Goal: Task Accomplishment & Management: Manage account settings

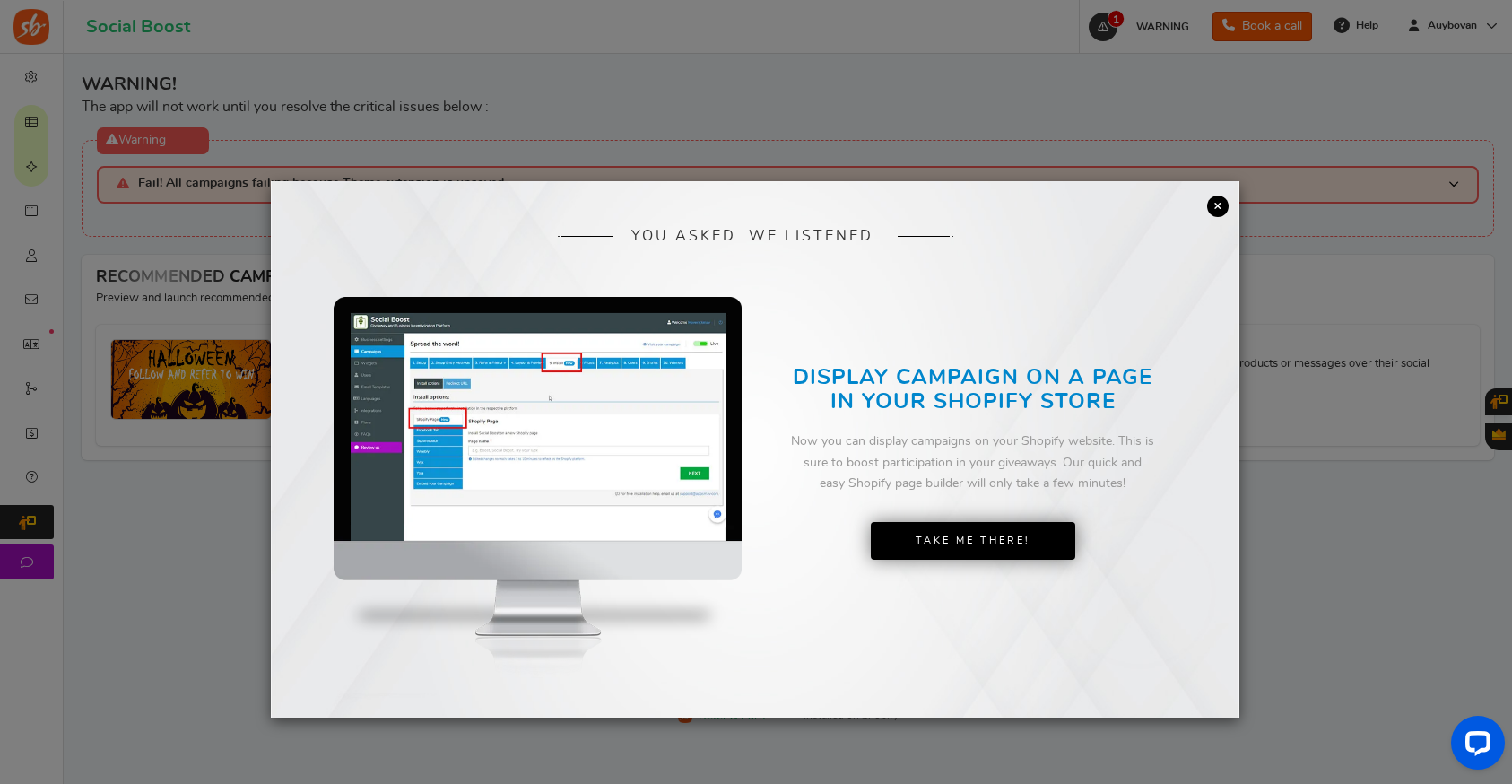
click at [1219, 213] on link "×" at bounding box center [1218, 206] width 22 height 22
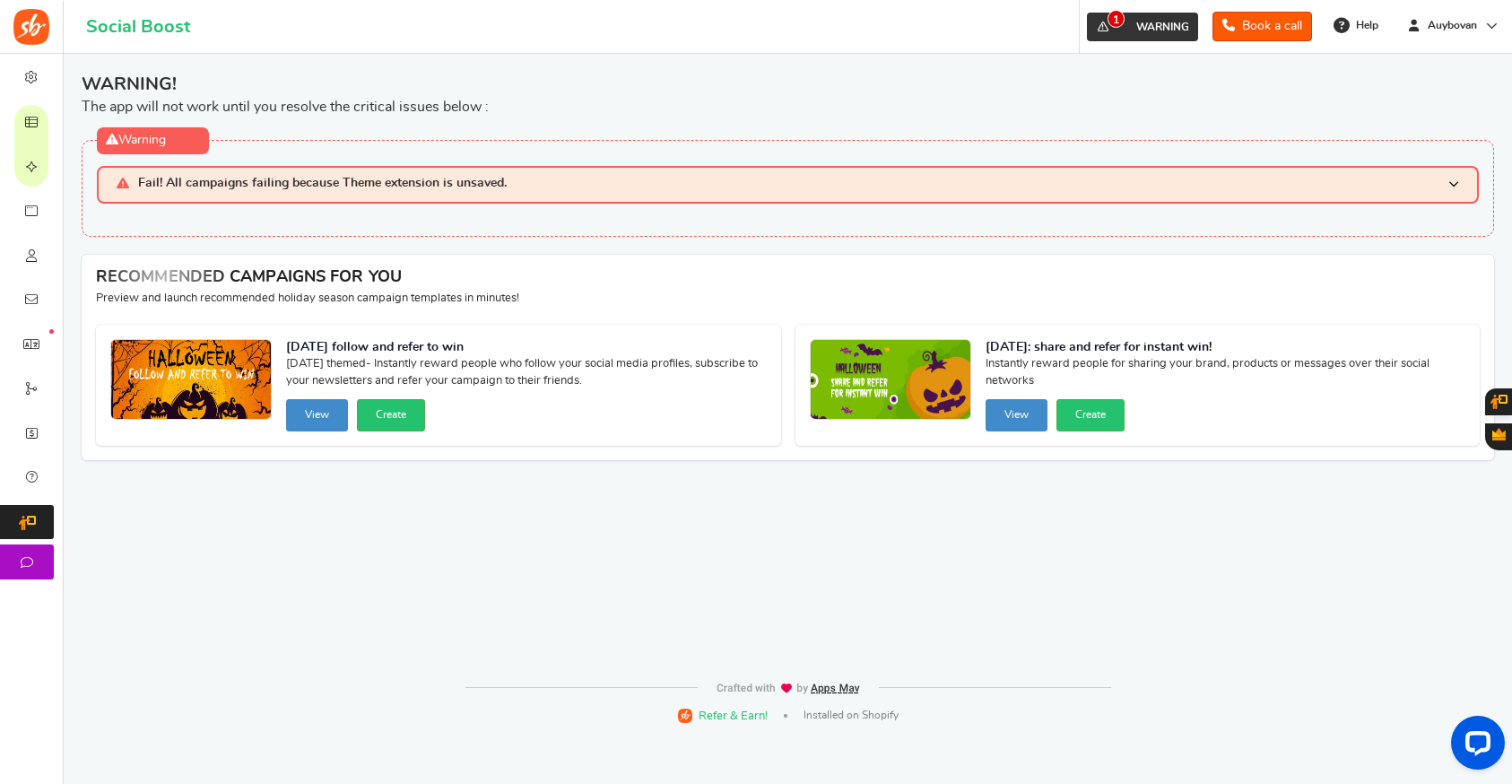
click at [1105, 33] on span "1" at bounding box center [1103, 27] width 28 height 28
click at [1458, 181] on span at bounding box center [1453, 184] width 10 height 15
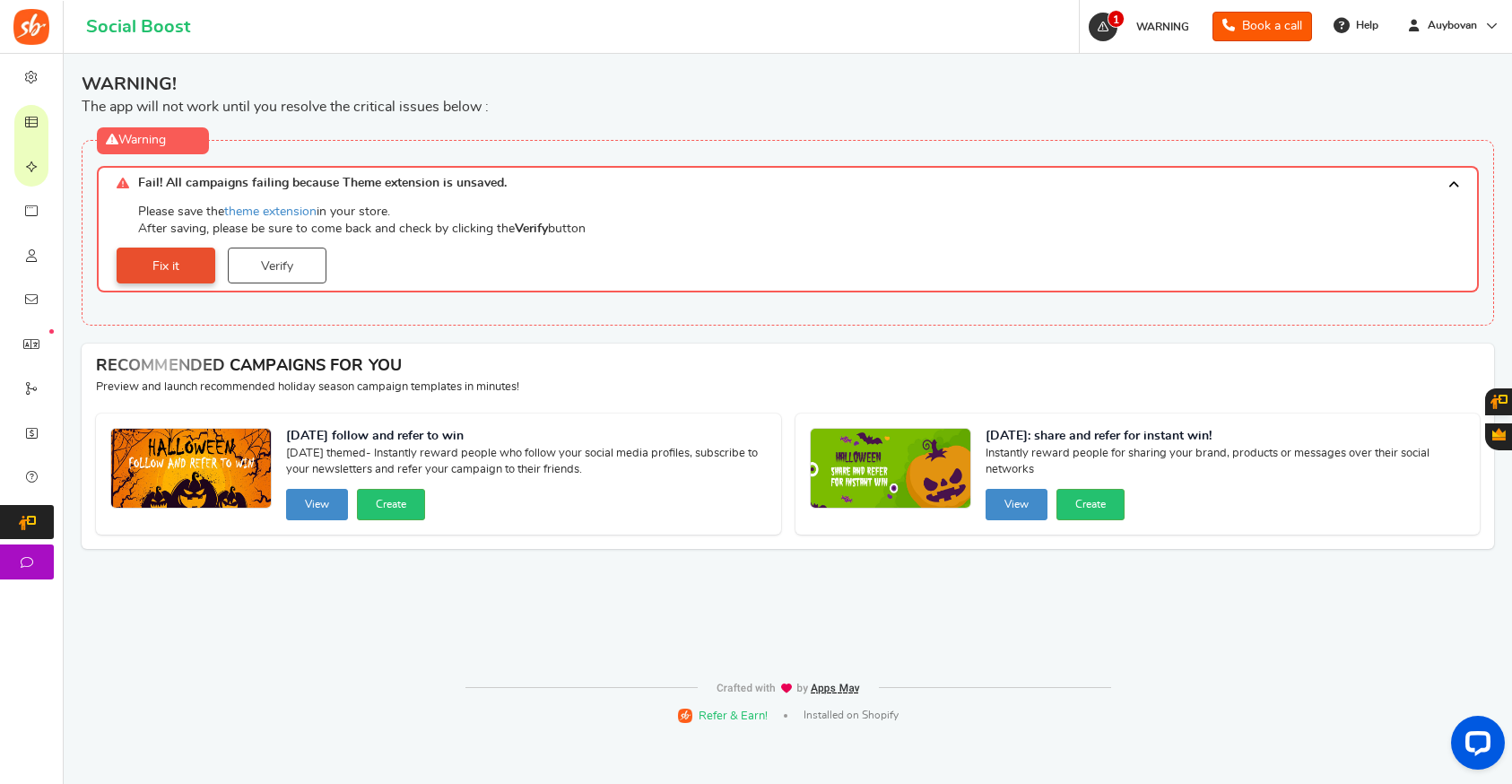
click at [158, 265] on link "Fix it" at bounding box center [166, 266] width 99 height 36
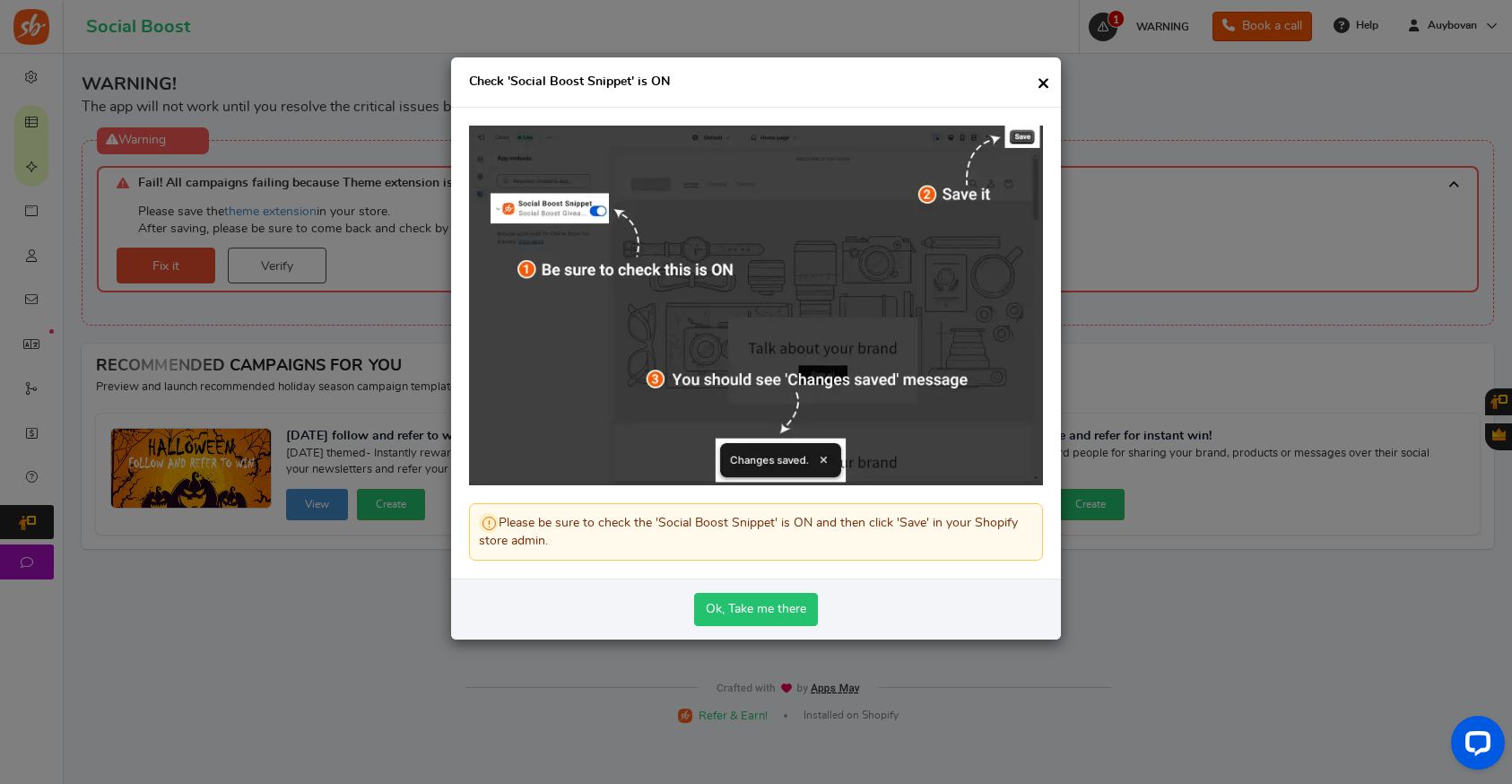
click at [769, 607] on link "Ok, Take me there" at bounding box center [756, 609] width 123 height 33
click at [759, 608] on link "Ok, Take me there" at bounding box center [756, 609] width 123 height 33
click at [1036, 84] on h4 "Check 'Social Boost Snippet' is ON" at bounding box center [756, 82] width 610 height 50
click at [1038, 86] on span "×" at bounding box center [1044, 84] width 13 height 23
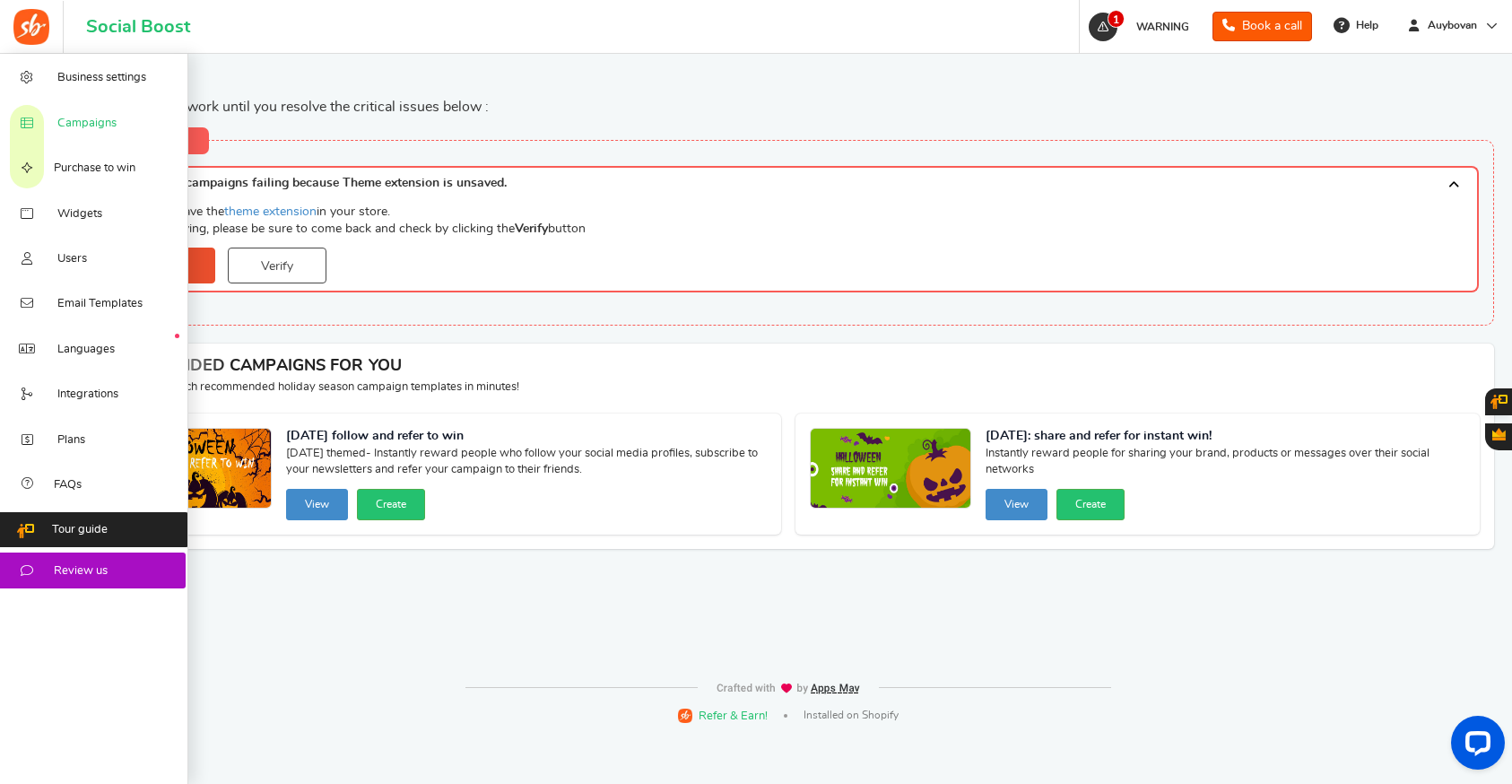
click at [73, 124] on span "Campaigns" at bounding box center [86, 123] width 59 height 16
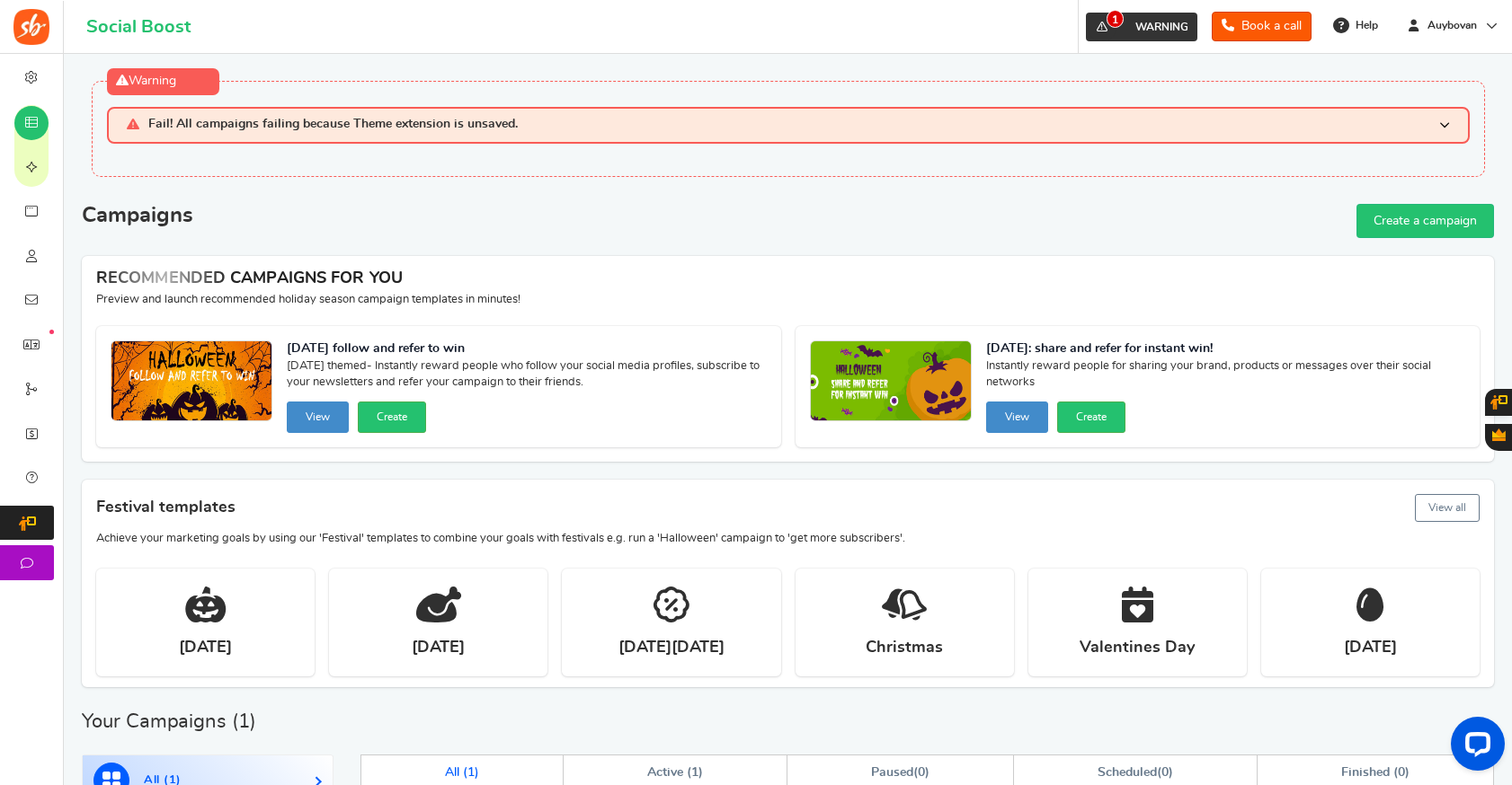
click at [1108, 27] on span "1" at bounding box center [1115, 18] width 17 height 18
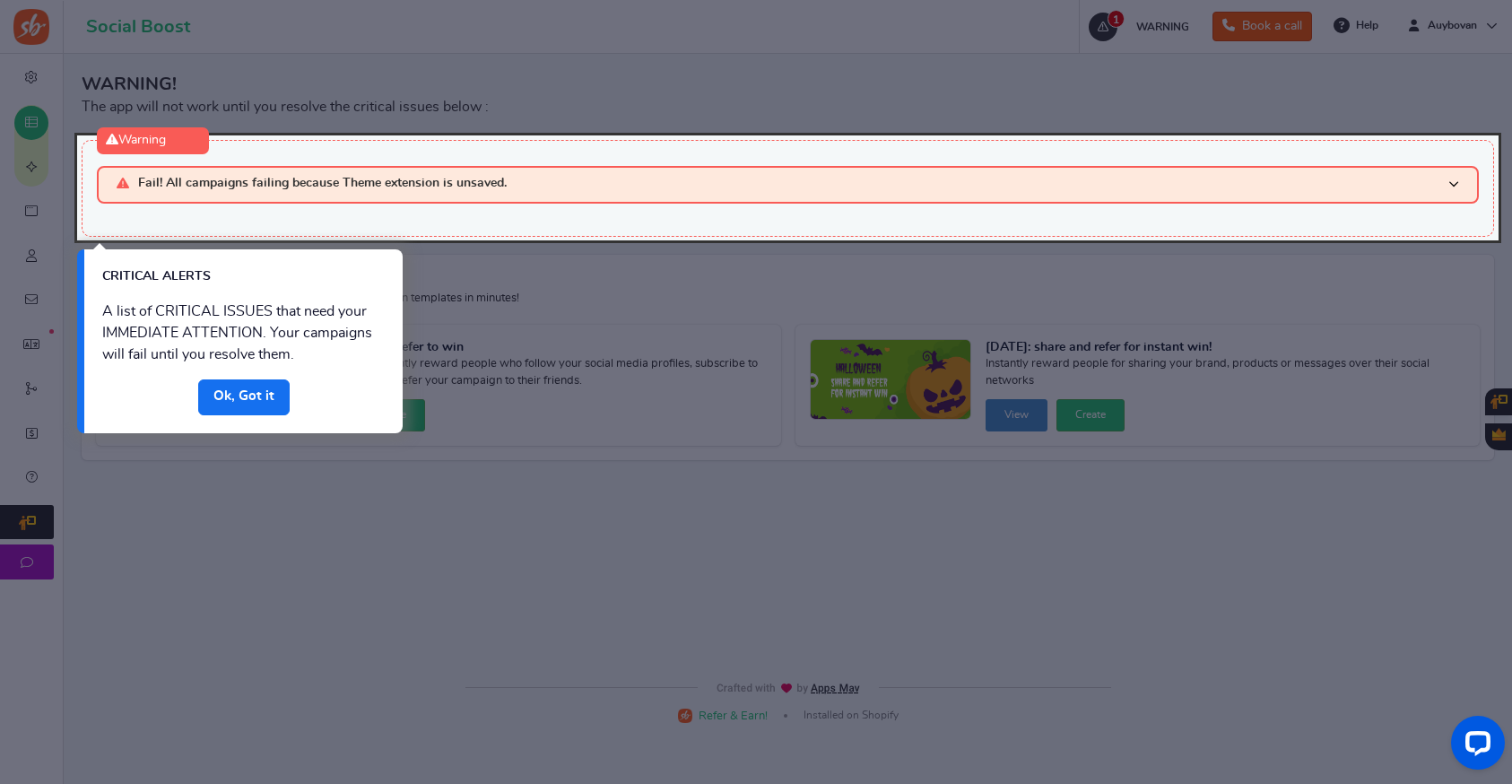
click at [252, 401] on link "Done" at bounding box center [244, 398] width 91 height 36
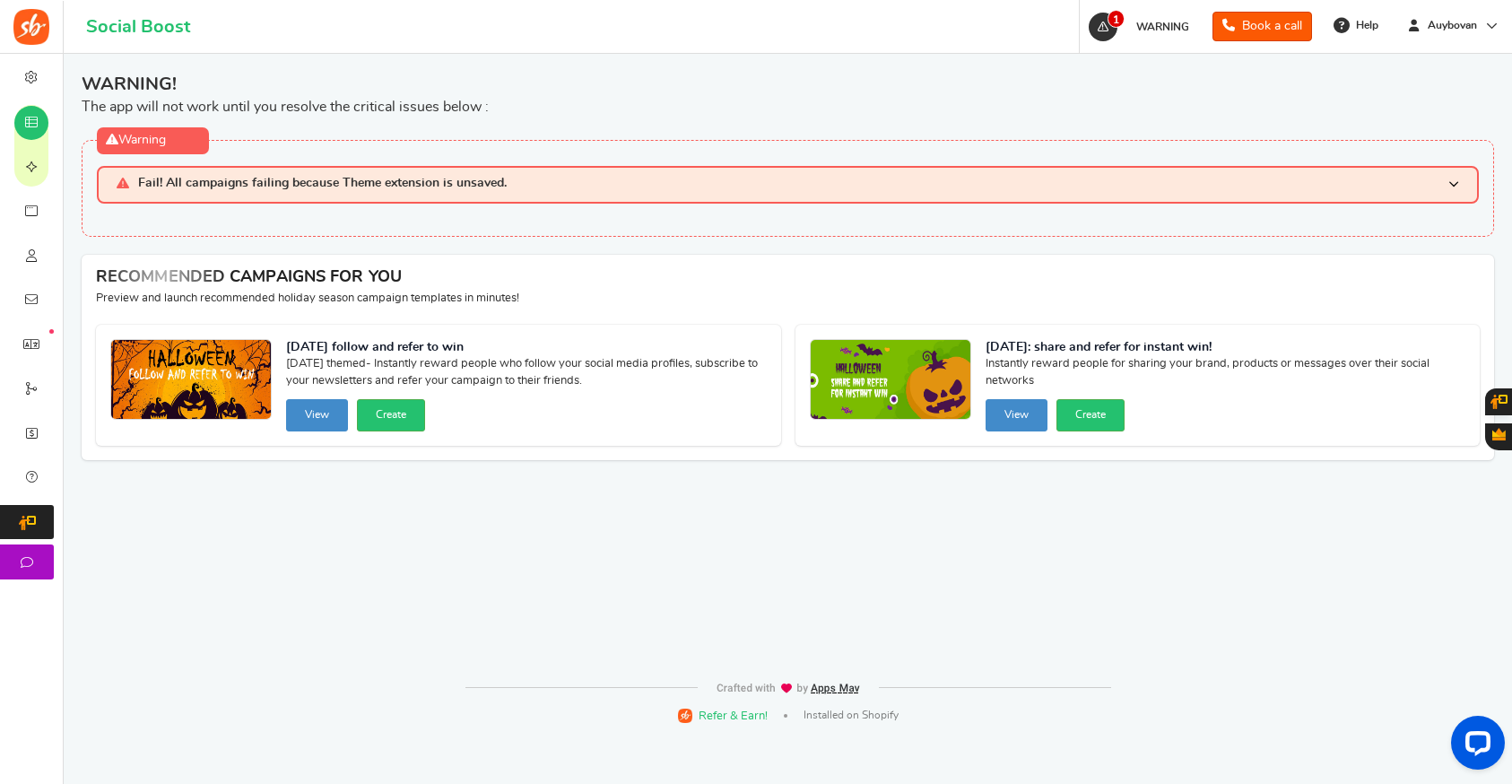
click at [1458, 188] on span at bounding box center [1453, 184] width 10 height 15
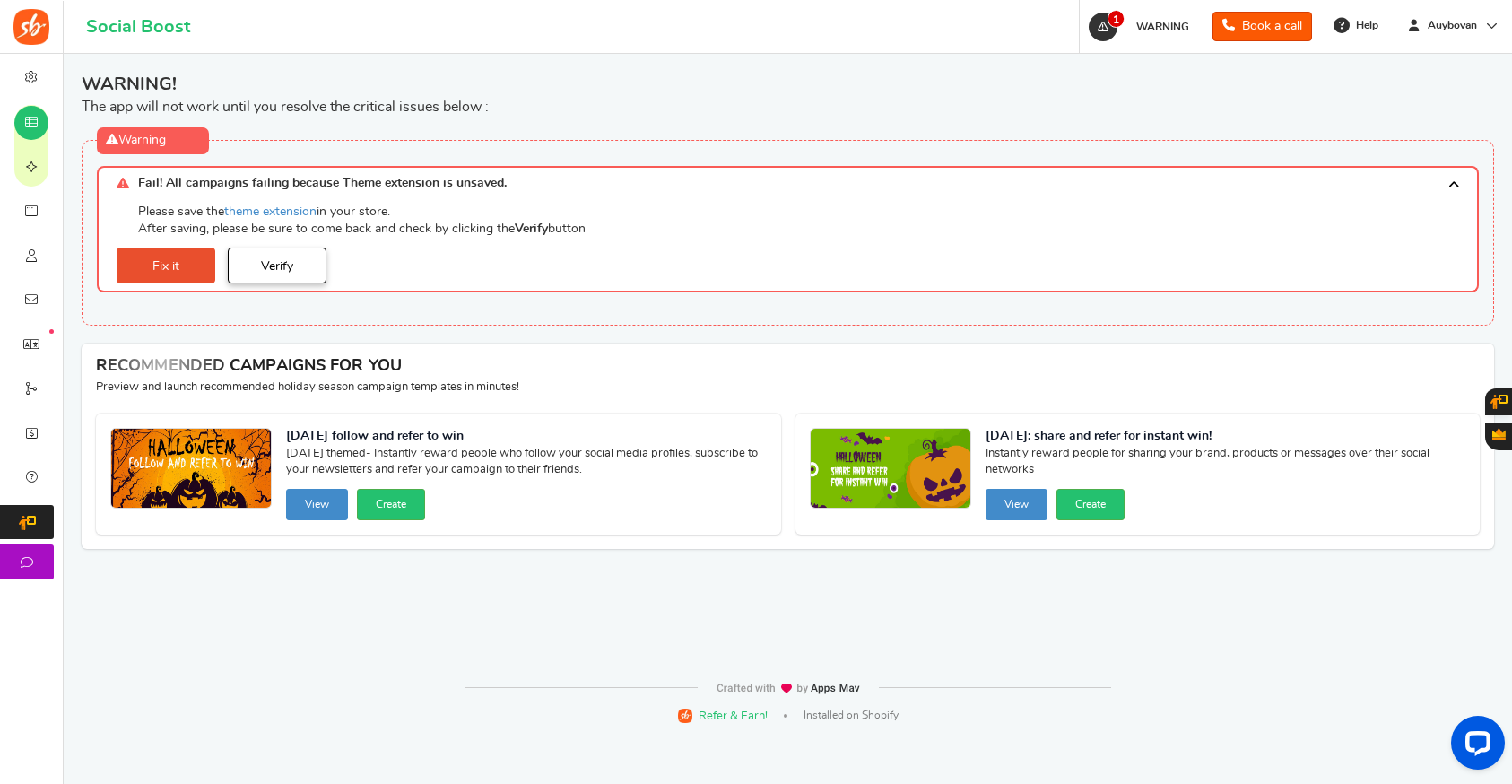
click at [292, 259] on link "Verify" at bounding box center [277, 266] width 99 height 36
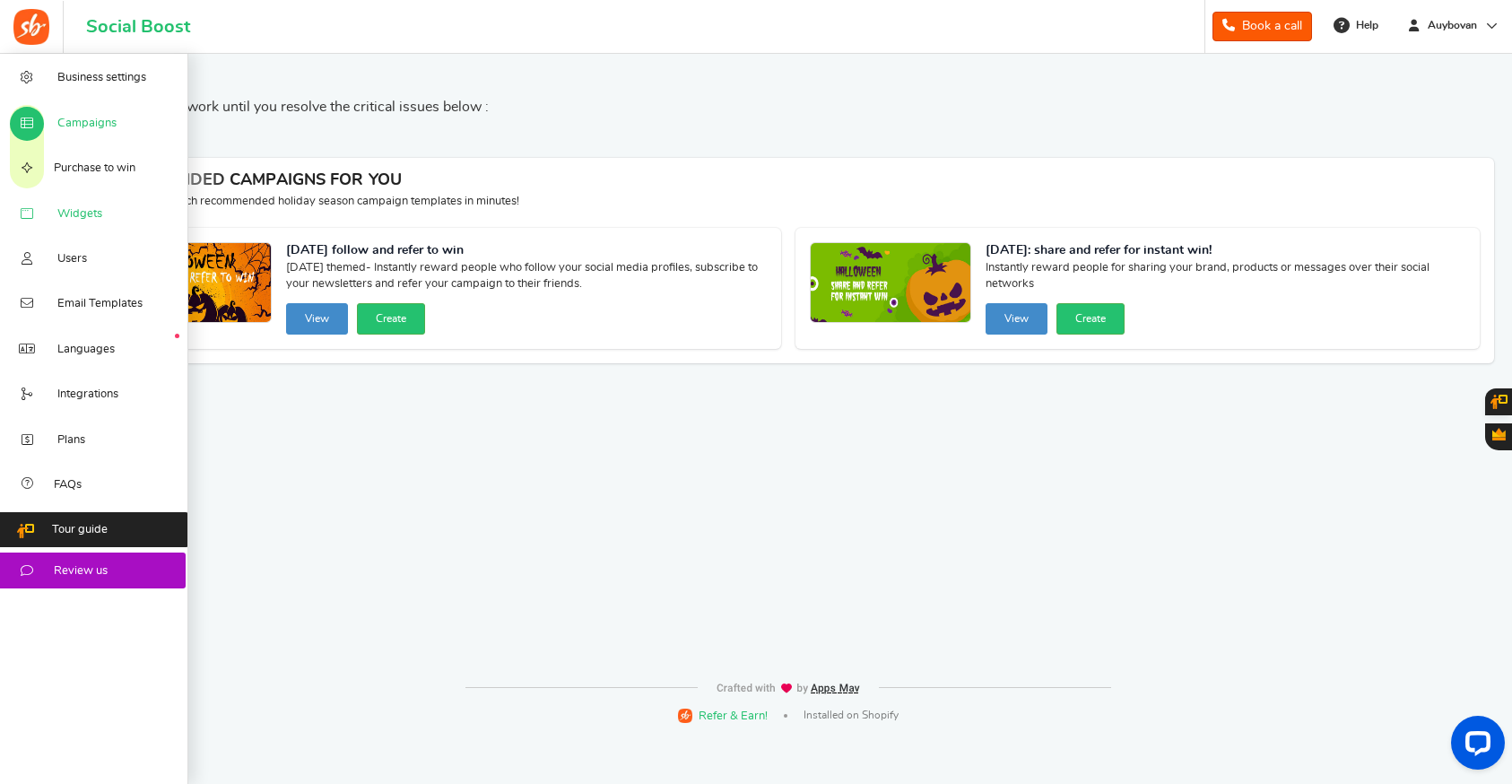
click at [51, 213] on link "Widgets" at bounding box center [94, 212] width 188 height 45
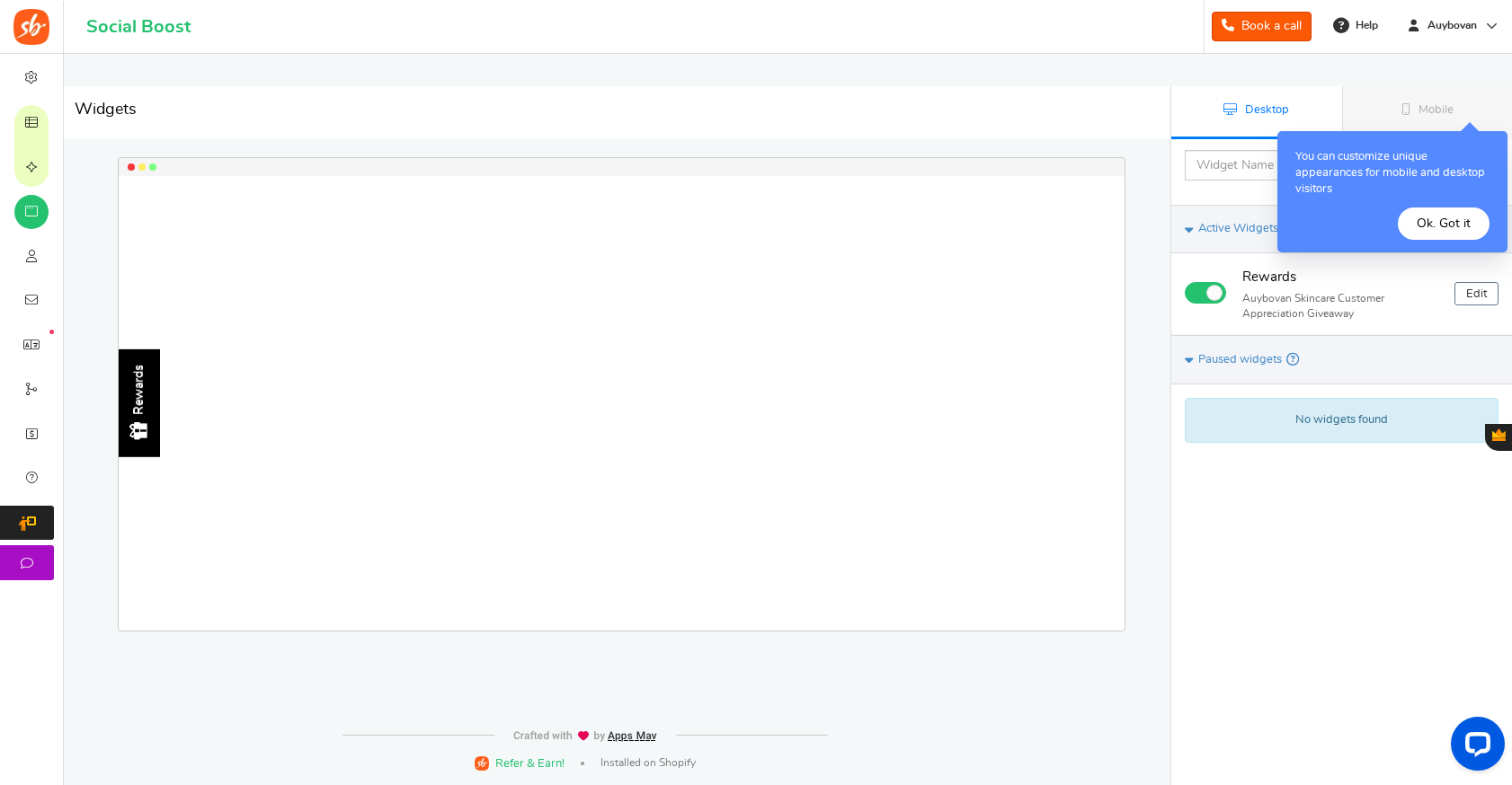
click at [1439, 220] on button "Ok. Got it" at bounding box center [1444, 223] width 91 height 32
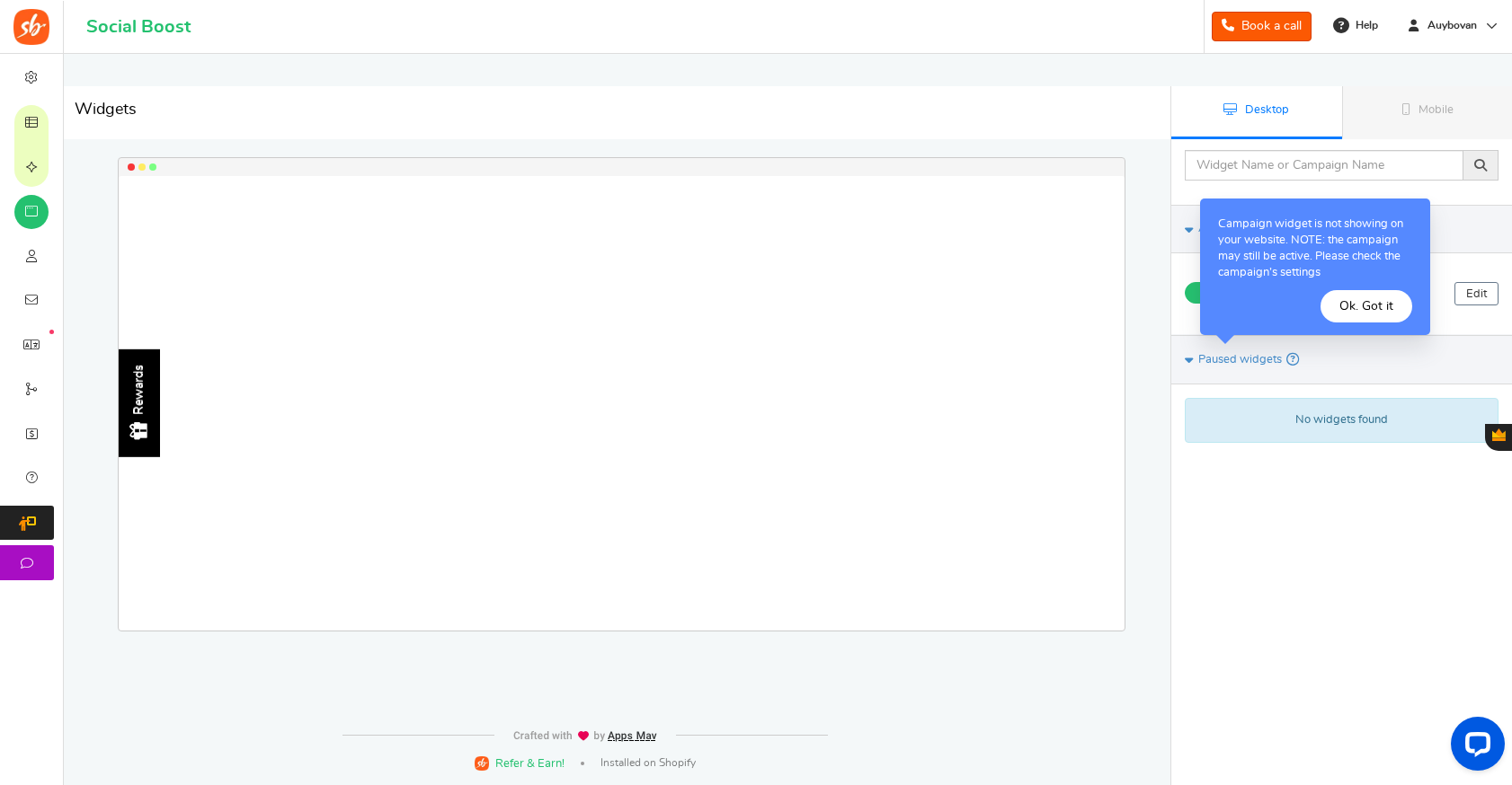
click at [1380, 316] on button "Ok. Got it" at bounding box center [1366, 306] width 91 height 32
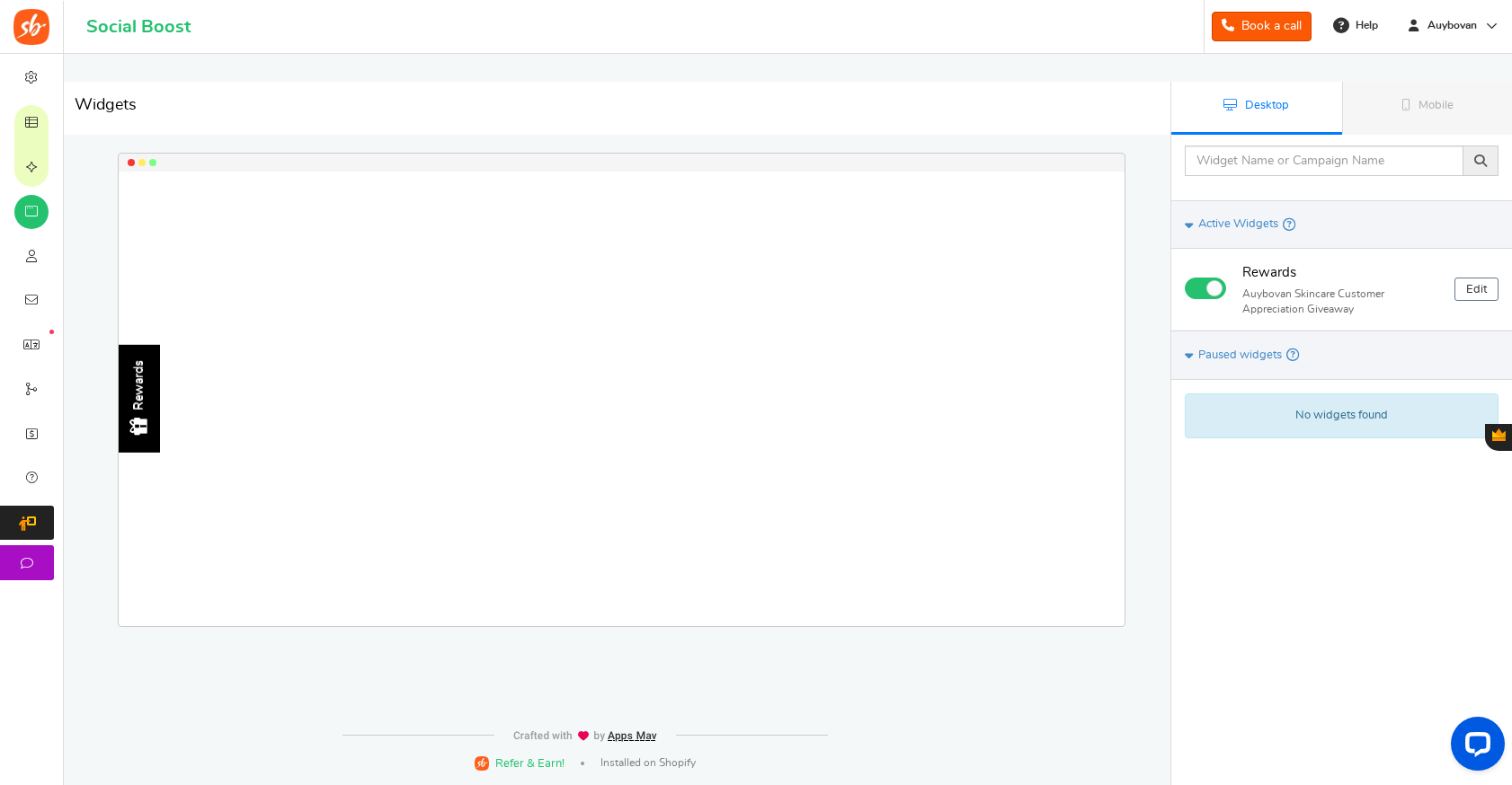
scroll to position [5, 0]
click at [1436, 108] on span "Mobile" at bounding box center [1435, 105] width 35 height 11
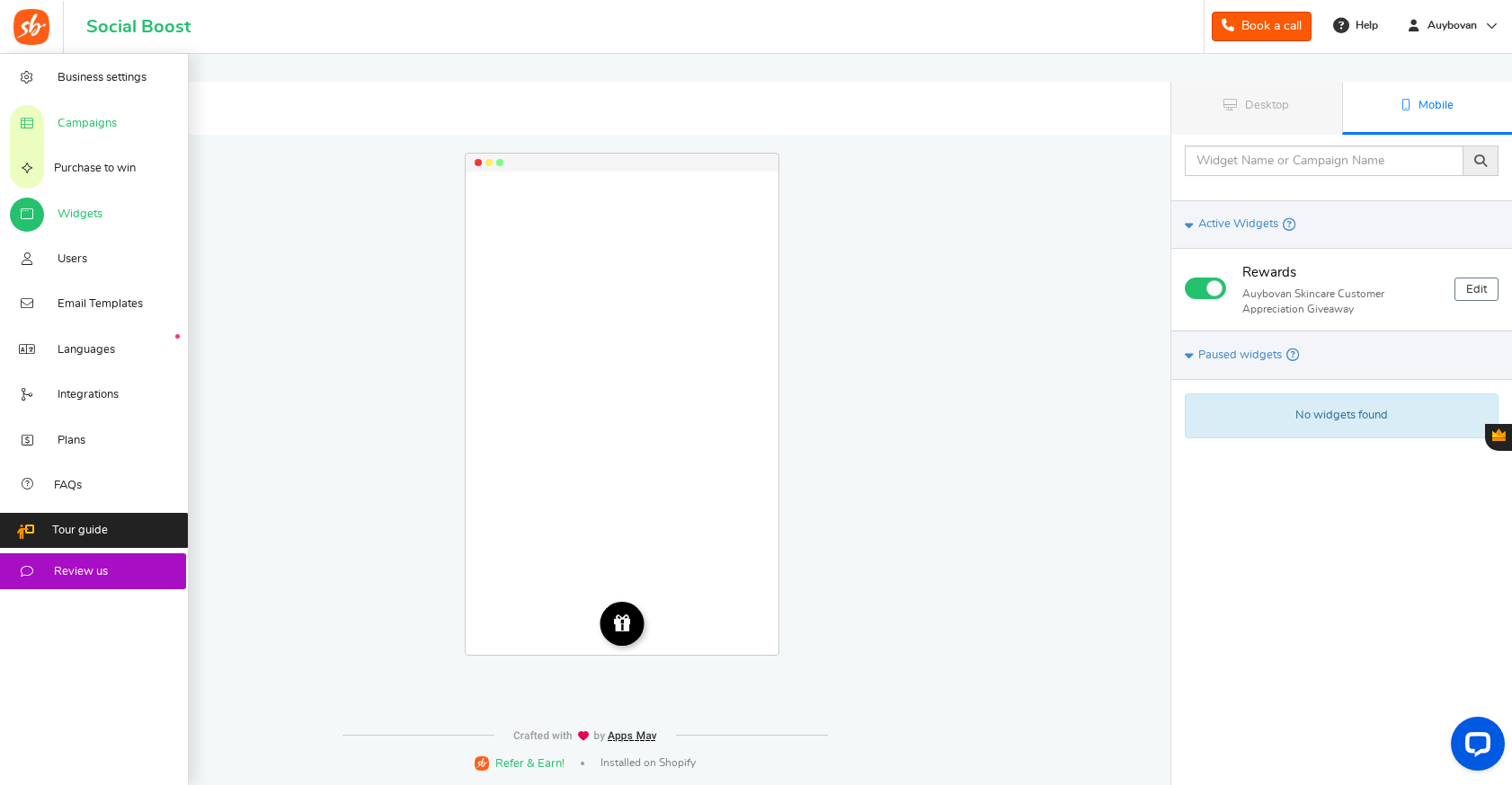
click at [90, 128] on span "Campaigns" at bounding box center [87, 124] width 59 height 16
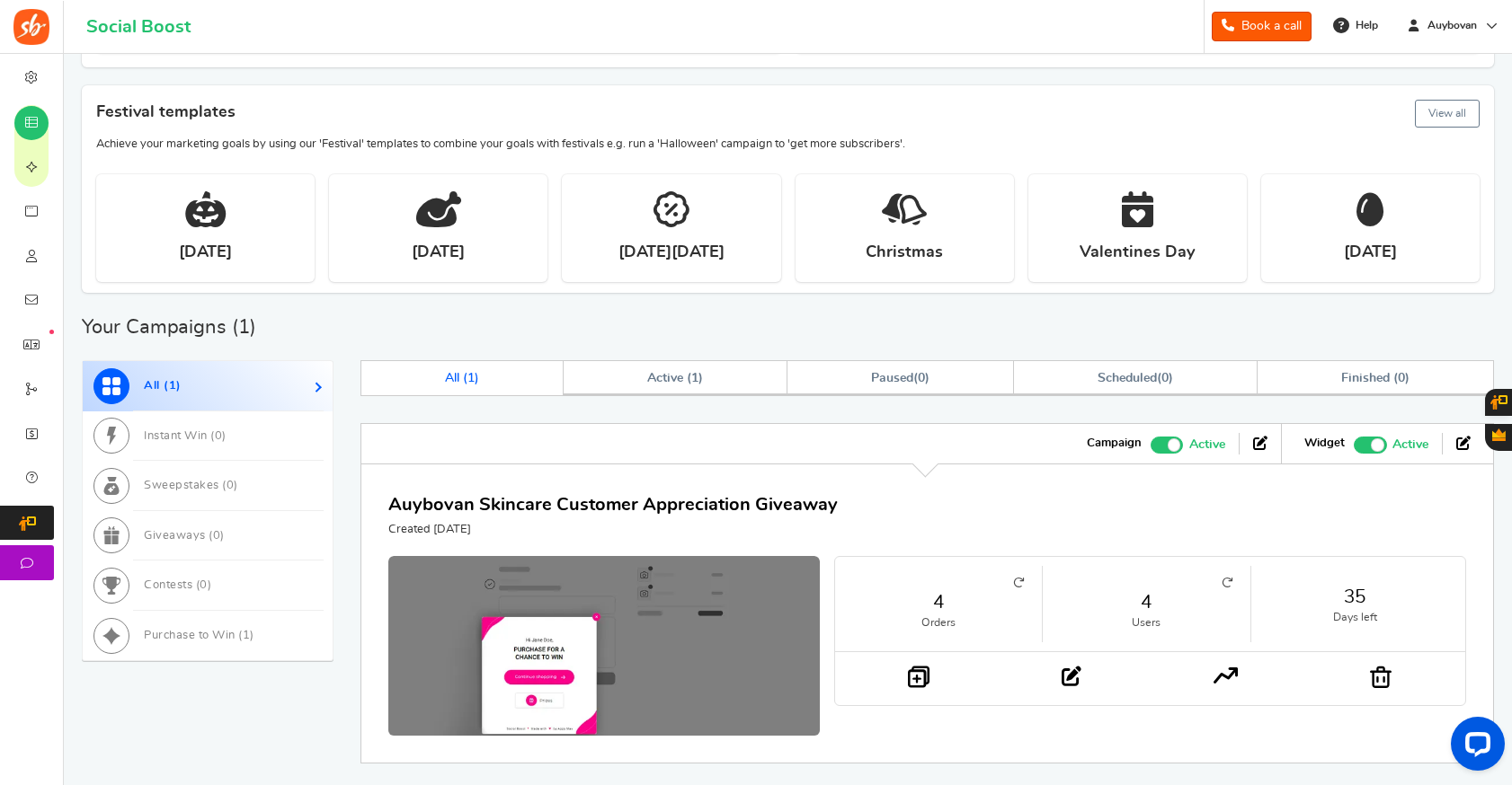
scroll to position [297, 0]
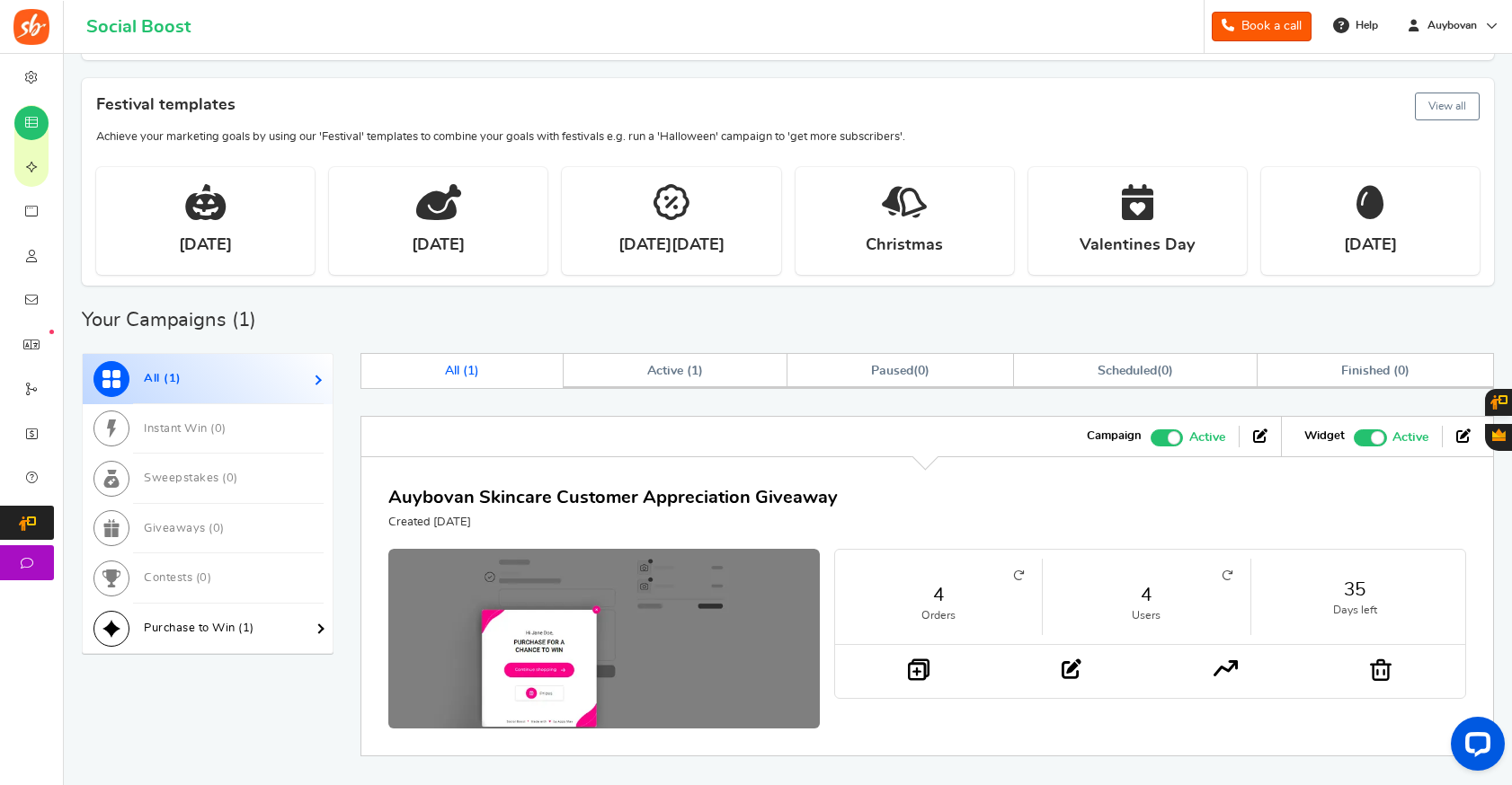
click at [183, 627] on span "Purchase to Win ( 1 )" at bounding box center [199, 628] width 110 height 11
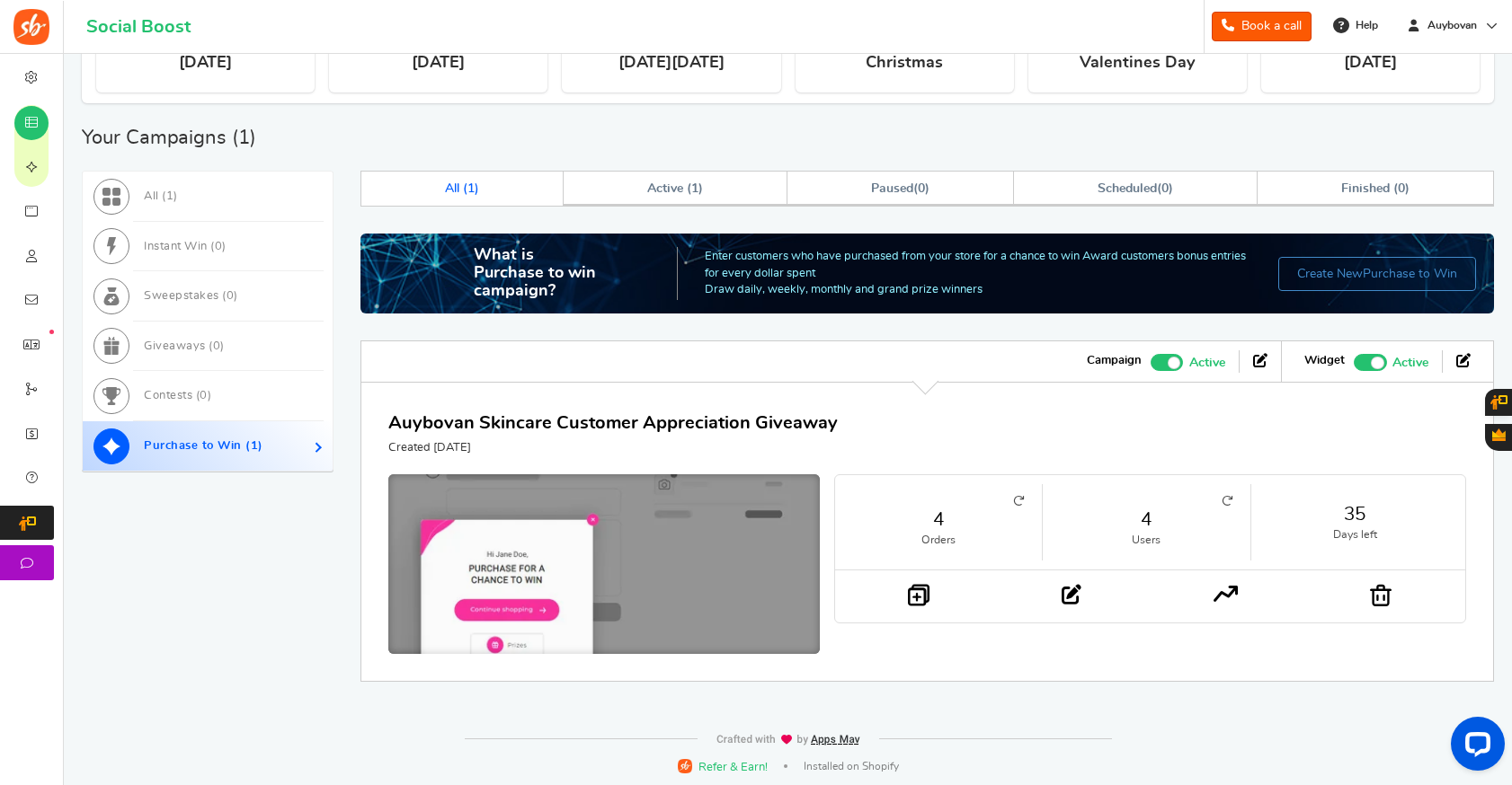
scroll to position [478, 0]
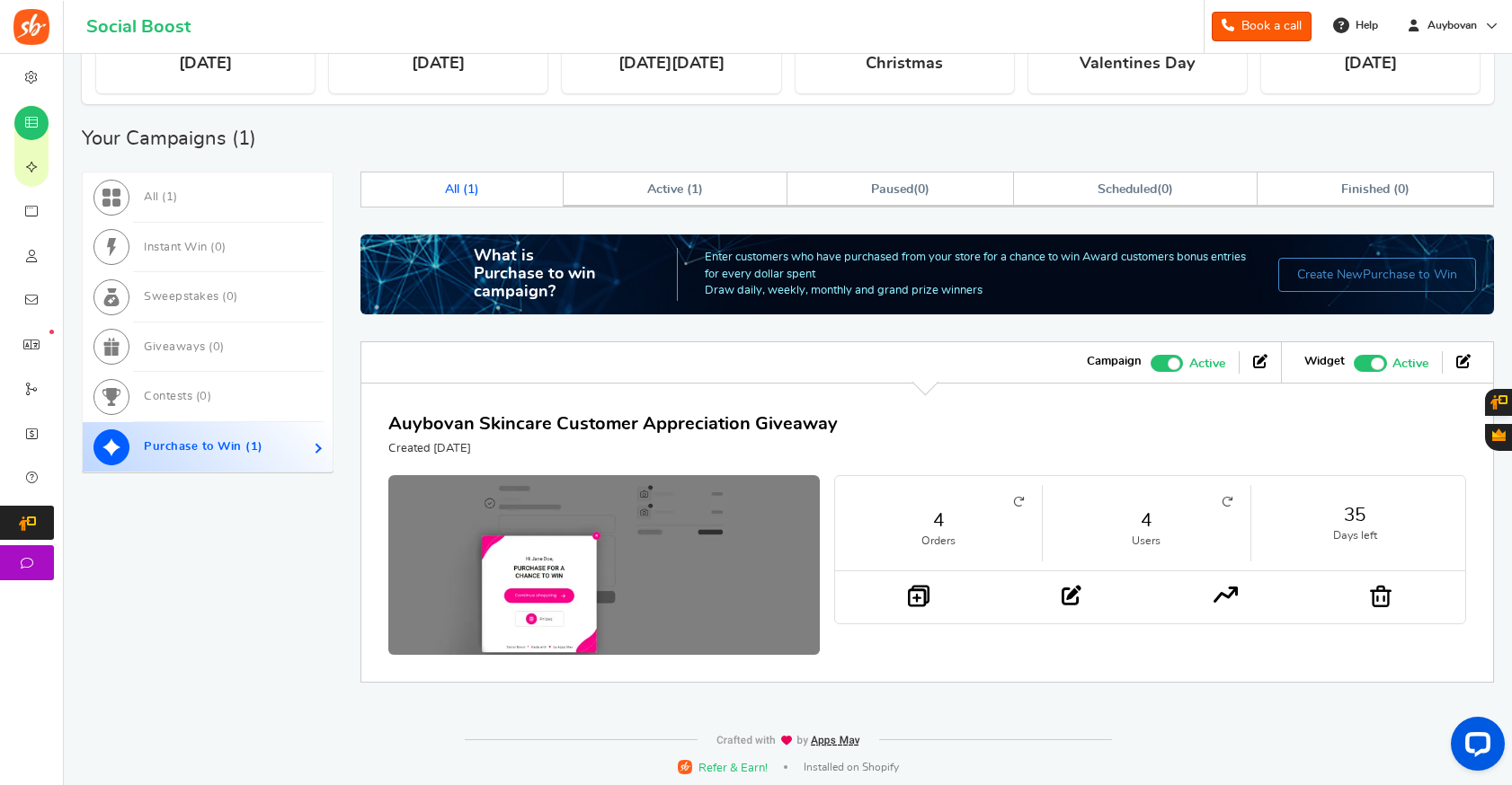
click at [940, 521] on link "4" at bounding box center [939, 520] width 171 height 26
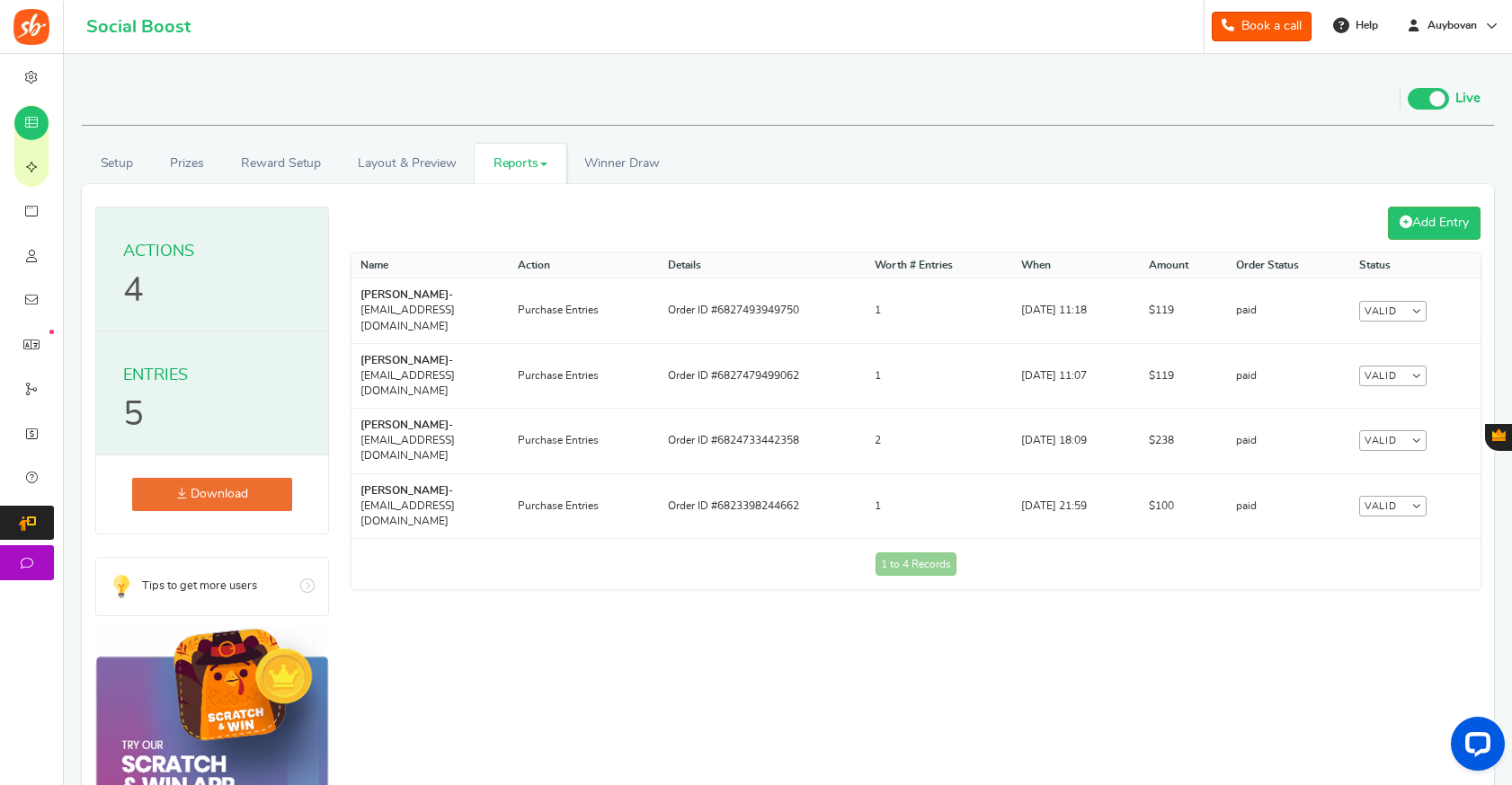
click at [150, 411] on hgroup "Entries Entries 5" at bounding box center [212, 393] width 232 height 124
click at [136, 409] on p "5" at bounding box center [133, 415] width 21 height 34
click at [192, 174] on link "Prizes" at bounding box center [187, 163] width 71 height 41
